Goal: Information Seeking & Learning: Learn about a topic

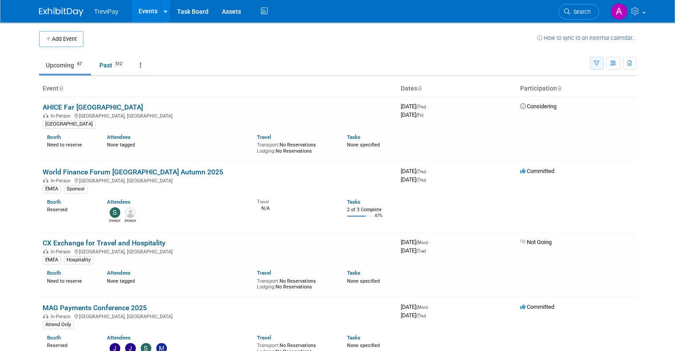
click at [600, 66] on button "button" at bounding box center [597, 63] width 14 height 13
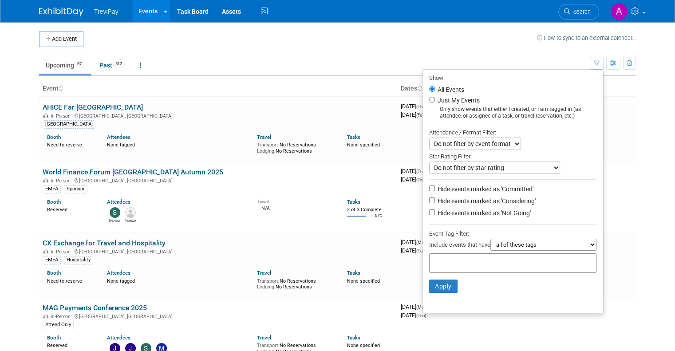
click at [478, 260] on input "text" at bounding box center [468, 261] width 71 height 9
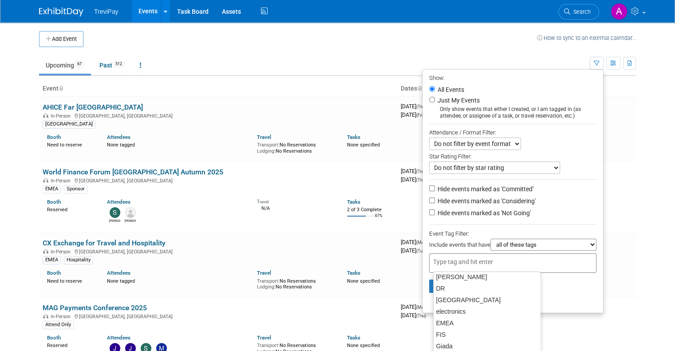
scroll to position [223, 0]
click at [455, 324] on div "EMEA" at bounding box center [487, 323] width 107 height 12
type input "EMEA"
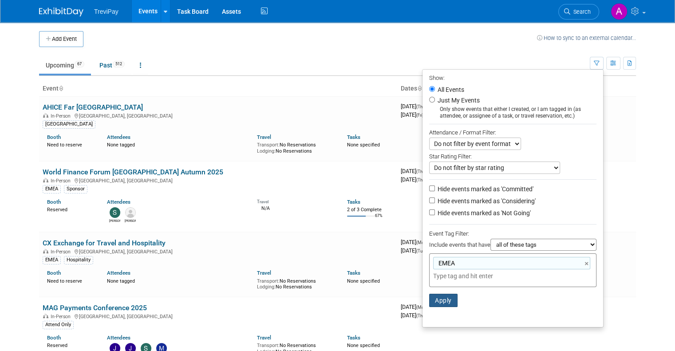
click at [455, 295] on button "Apply" at bounding box center [443, 300] width 28 height 13
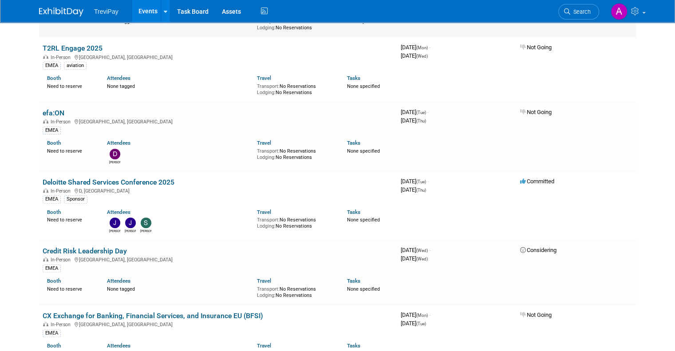
scroll to position [577, 0]
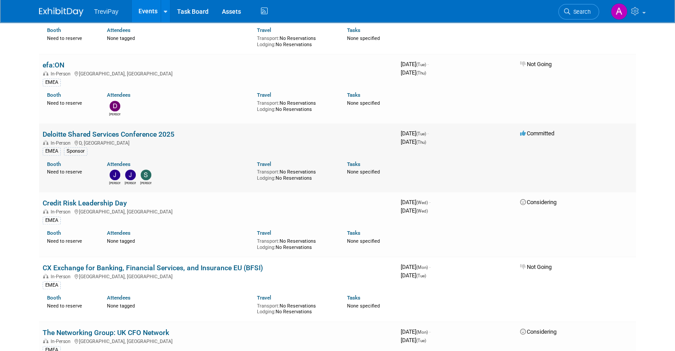
click at [157, 130] on link "Deloitte Shared Services Conference 2025" at bounding box center [109, 134] width 132 height 8
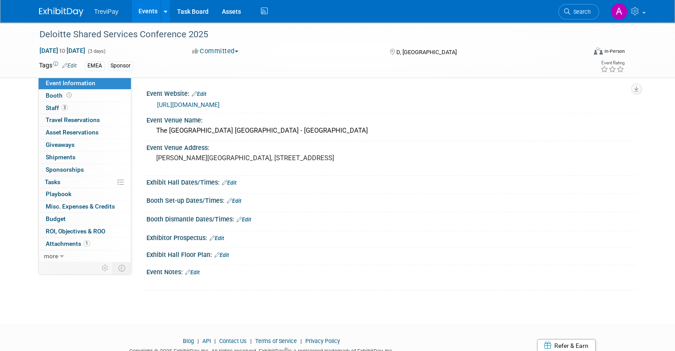
click at [220, 107] on link "https://www.deloitte.co.uk/sharedservicesconference/" at bounding box center [188, 104] width 63 height 7
click at [48, 106] on span "Staff 3" at bounding box center [57, 107] width 22 height 7
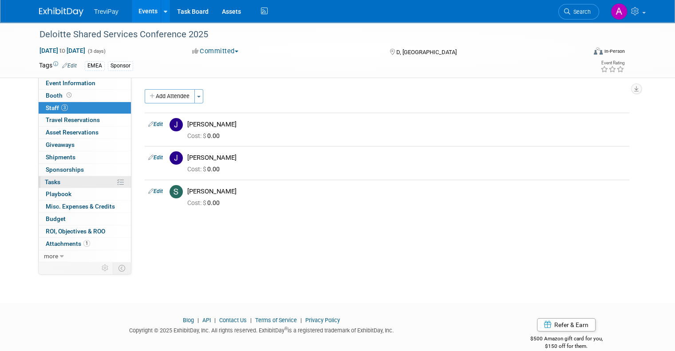
click at [47, 182] on span "Tasks 0%" at bounding box center [53, 181] width 16 height 7
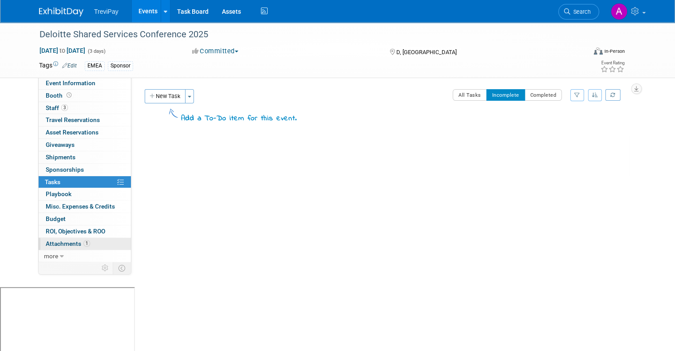
click at [55, 244] on span "Attachments 1" at bounding box center [68, 243] width 44 height 7
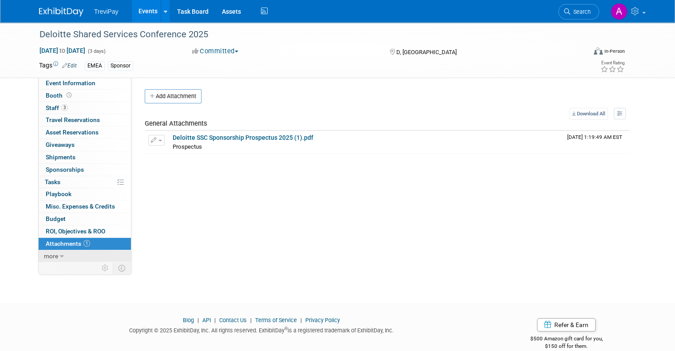
click at [60, 256] on icon at bounding box center [62, 256] width 4 height 6
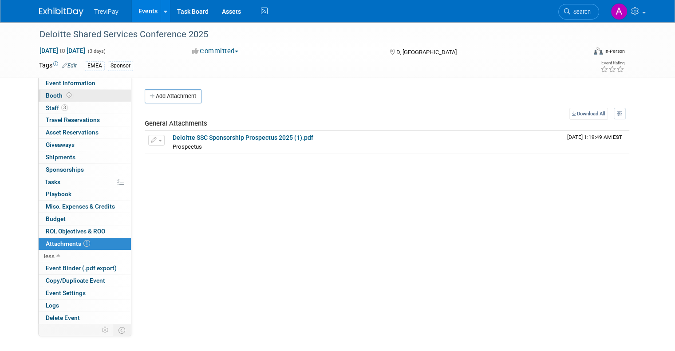
click at [52, 97] on span "Booth" at bounding box center [60, 95] width 28 height 7
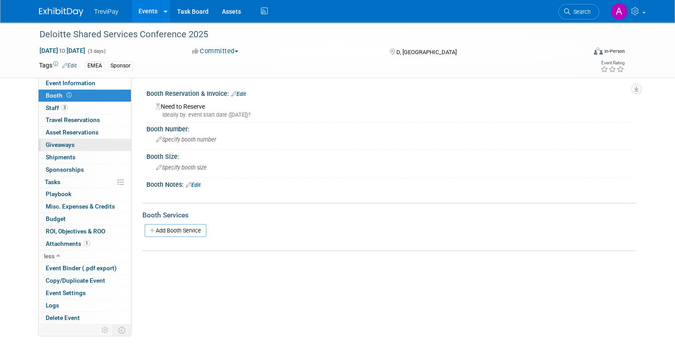
click at [61, 142] on span "Giveaways 0" at bounding box center [60, 144] width 29 height 7
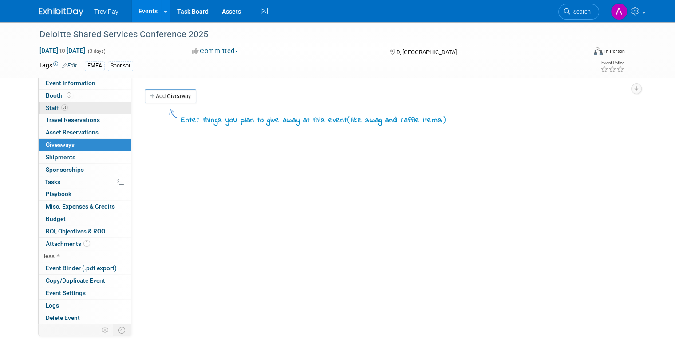
click at [50, 108] on span "Staff 3" at bounding box center [57, 107] width 22 height 7
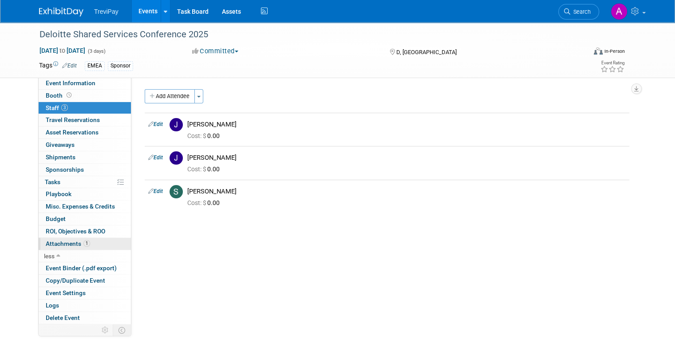
click at [60, 242] on span "Attachments 1" at bounding box center [68, 243] width 44 height 7
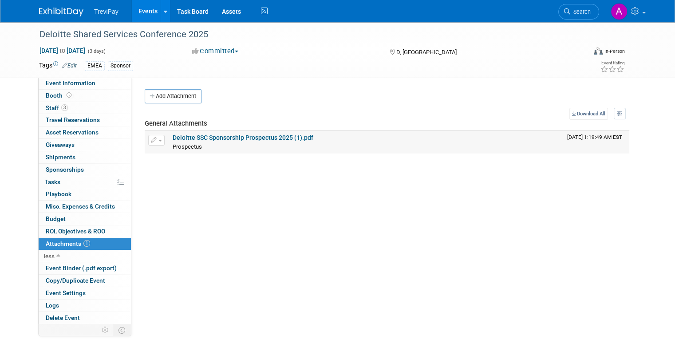
click at [234, 136] on link "Deloitte SSC Sponsorship Prospectus 2025 (1).pdf" at bounding box center [243, 137] width 141 height 7
